Goal: Entertainment & Leisure: Consume media (video, audio)

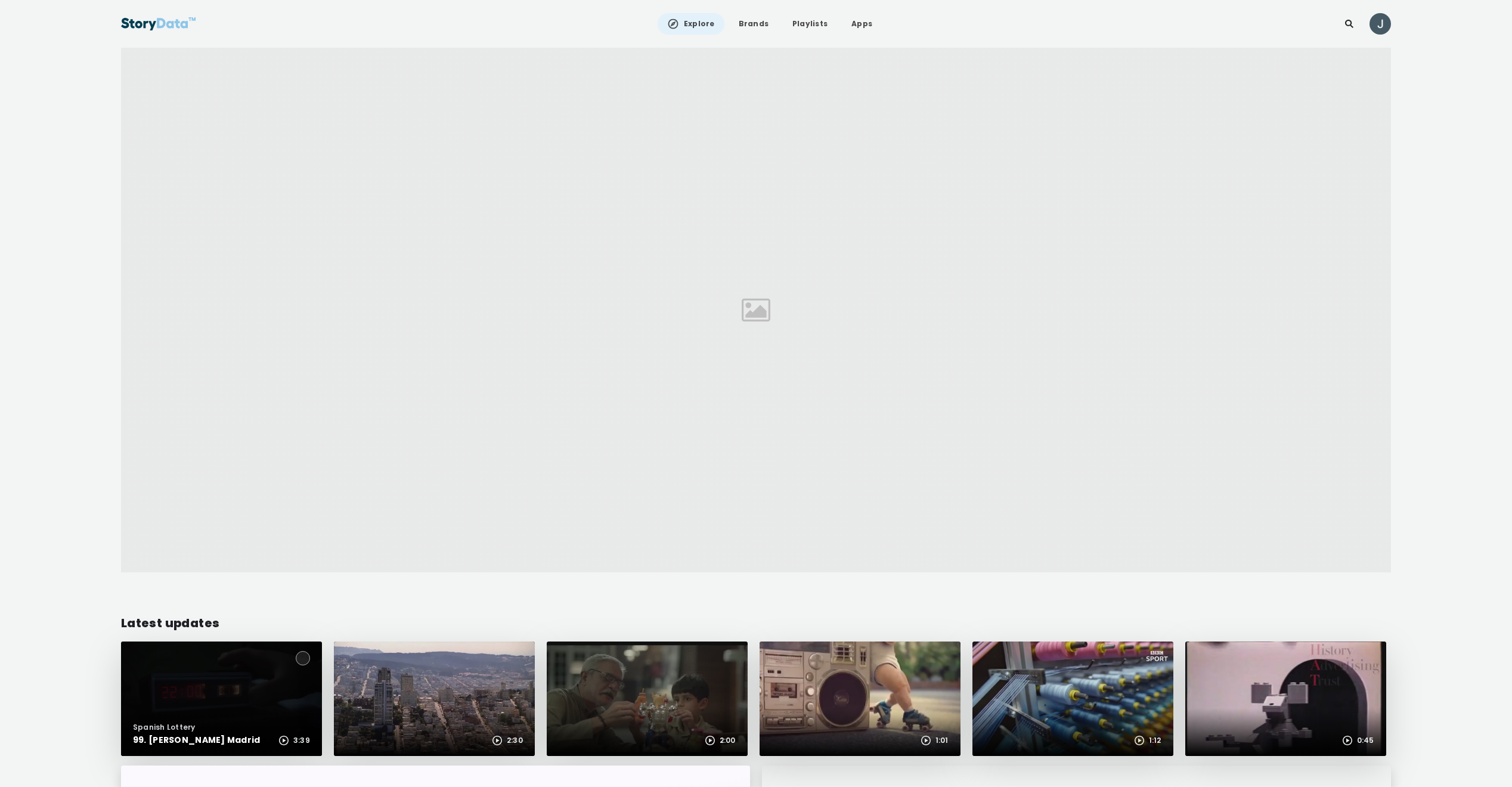
click at [209, 685] on div at bounding box center [221, 699] width 201 height 115
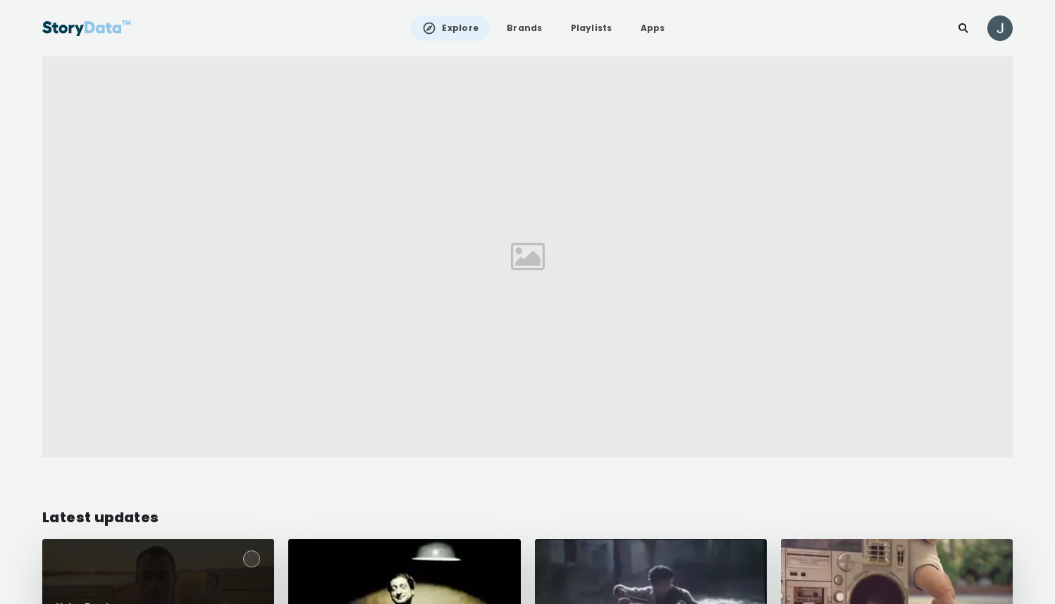
click at [205, 564] on div at bounding box center [158, 605] width 232 height 132
